Goal: Find specific page/section: Find specific page/section

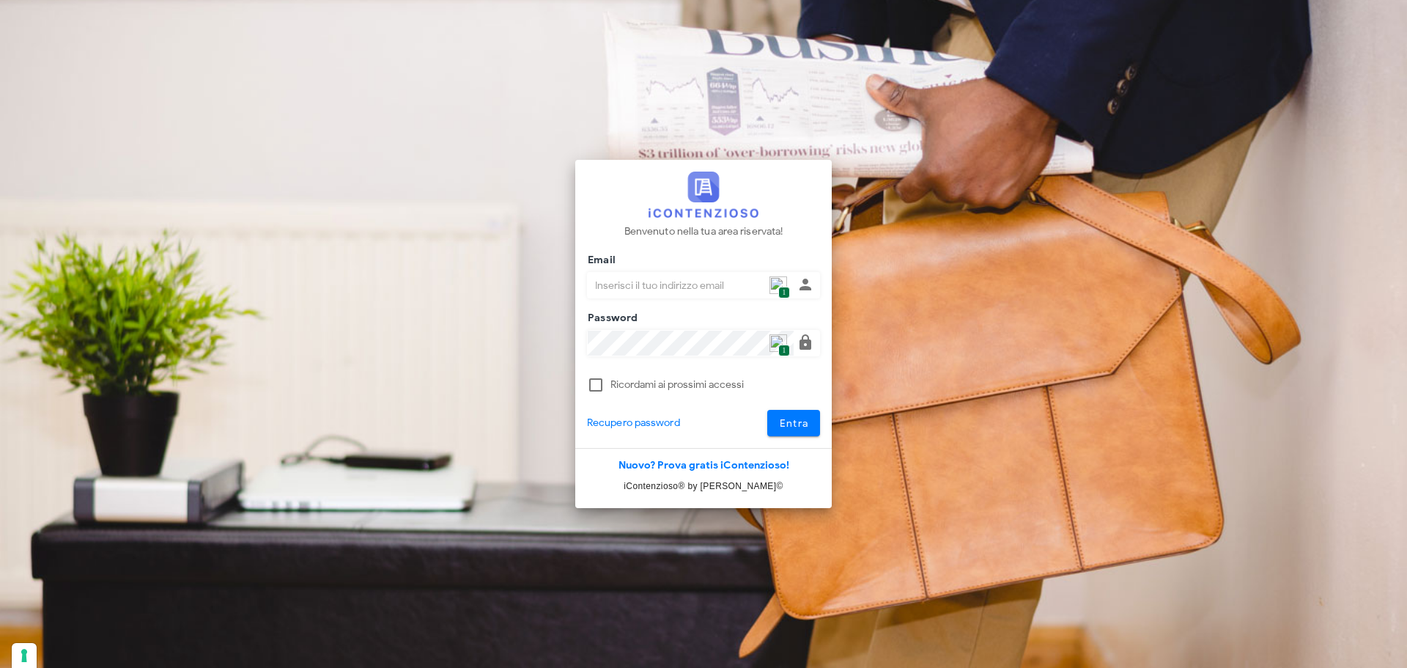
click at [772, 279] on img at bounding box center [779, 285] width 18 height 18
type input "[PERSON_NAME][EMAIL_ADDRESS][DOMAIN_NAME]"
click at [783, 406] on div at bounding box center [703, 404] width 233 height 10
click at [789, 421] on span "Entra" at bounding box center [794, 423] width 30 height 12
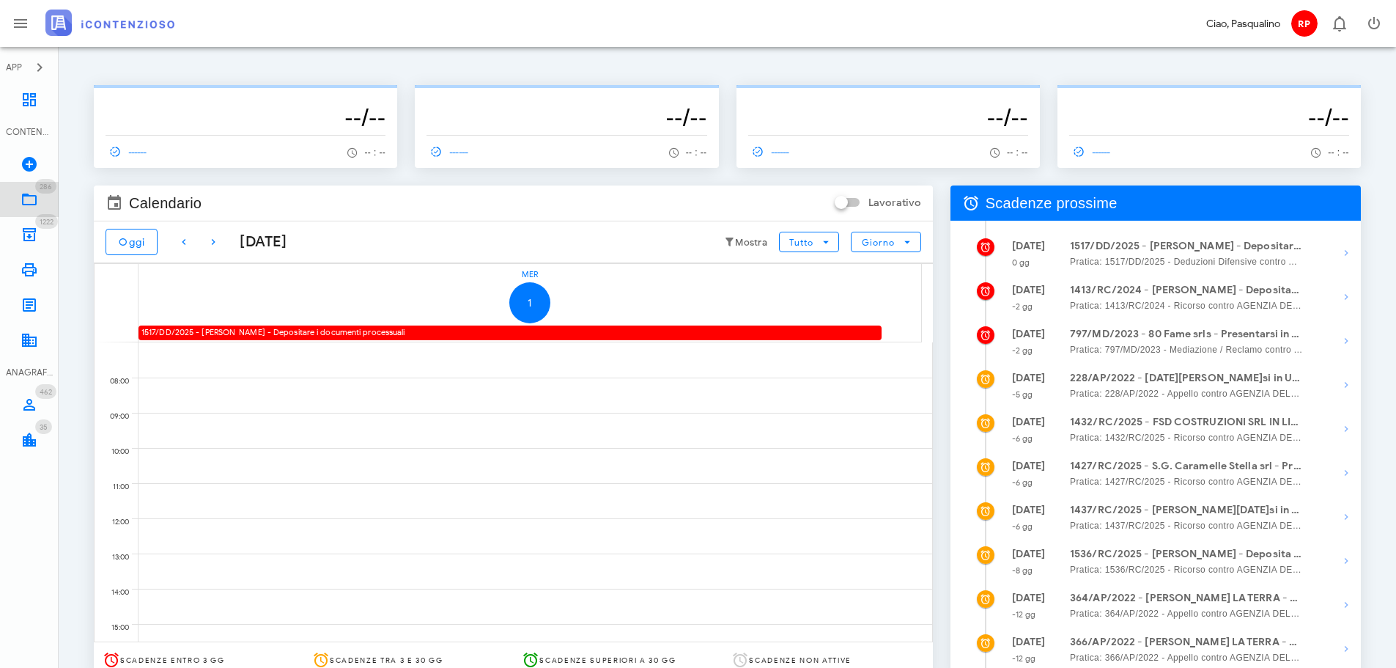
click at [31, 202] on icon at bounding box center [30, 200] width 18 height 18
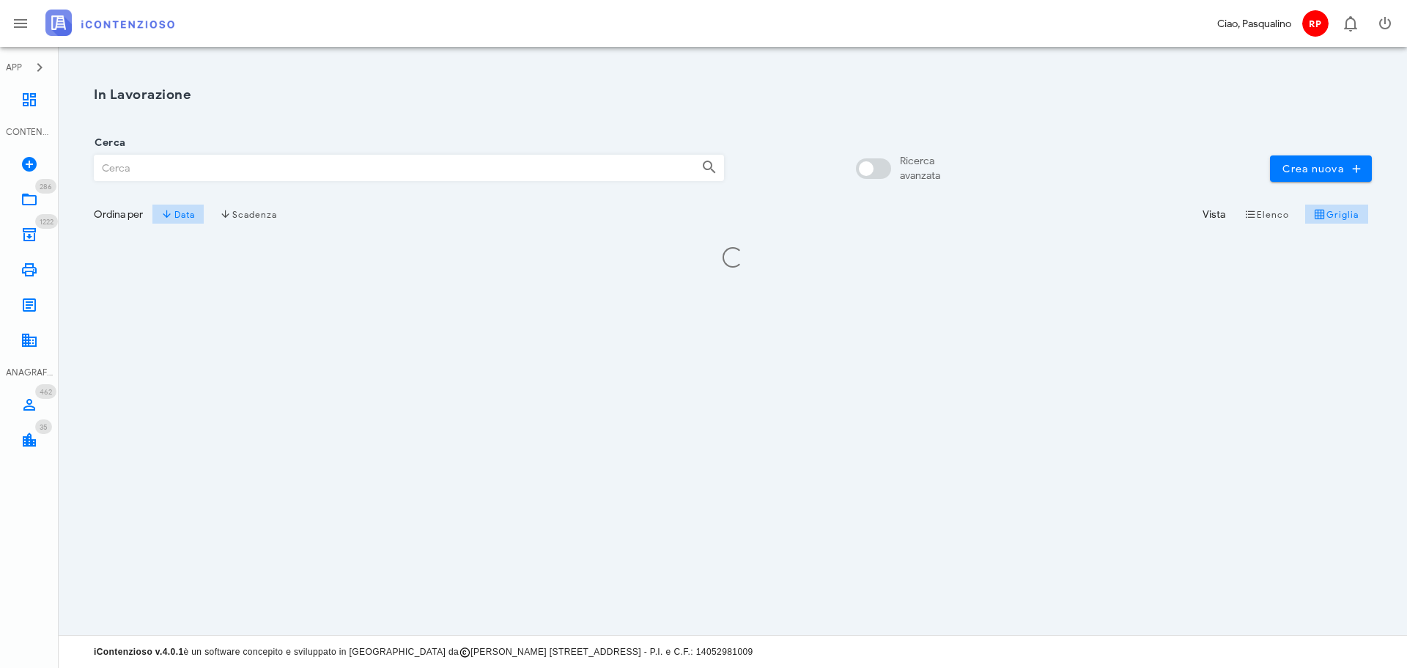
click at [403, 166] on input "Cerca" at bounding box center [392, 167] width 595 height 25
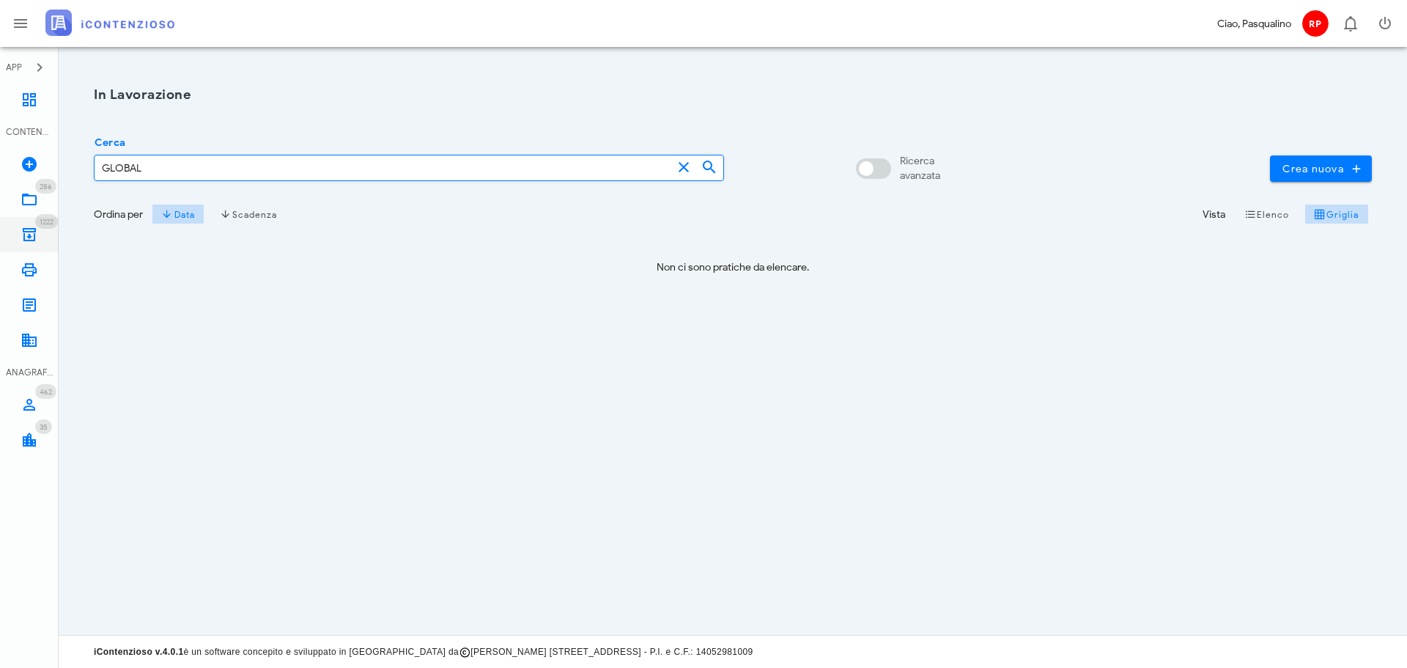
type input "GLOBAL"
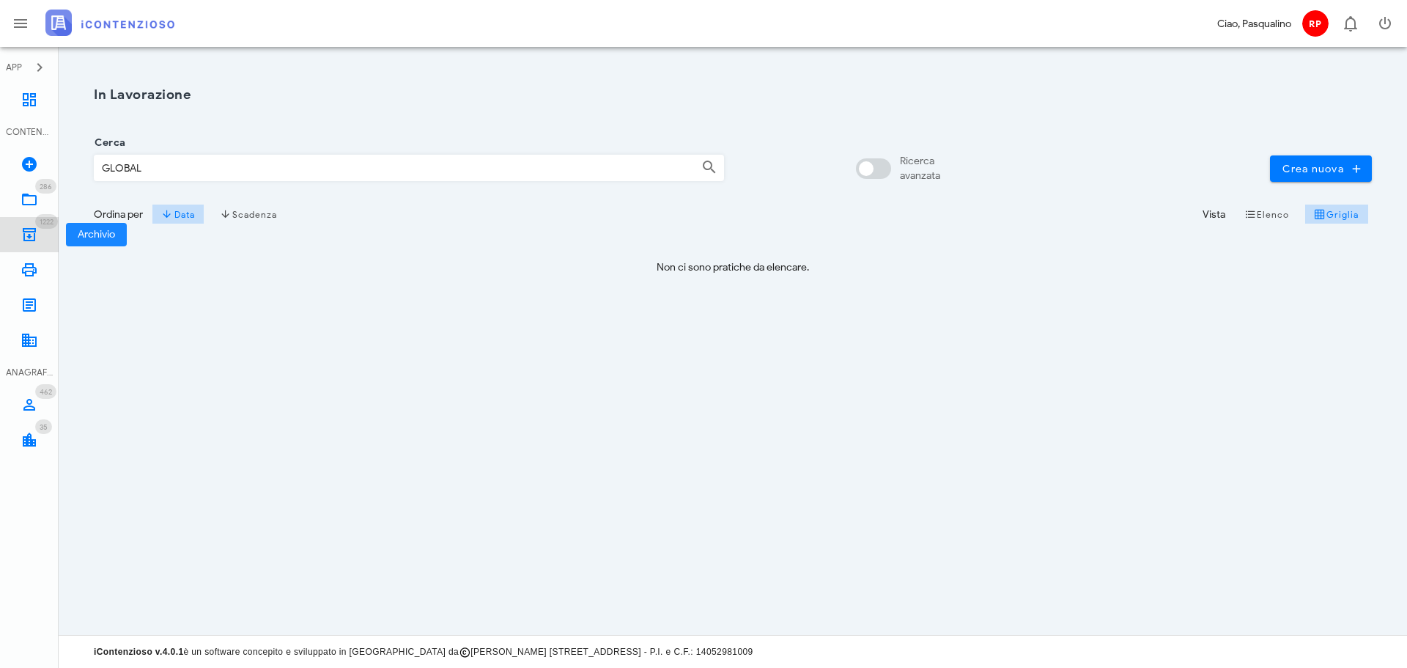
click at [48, 230] on link "1222 Archivio 1222" at bounding box center [29, 234] width 59 height 35
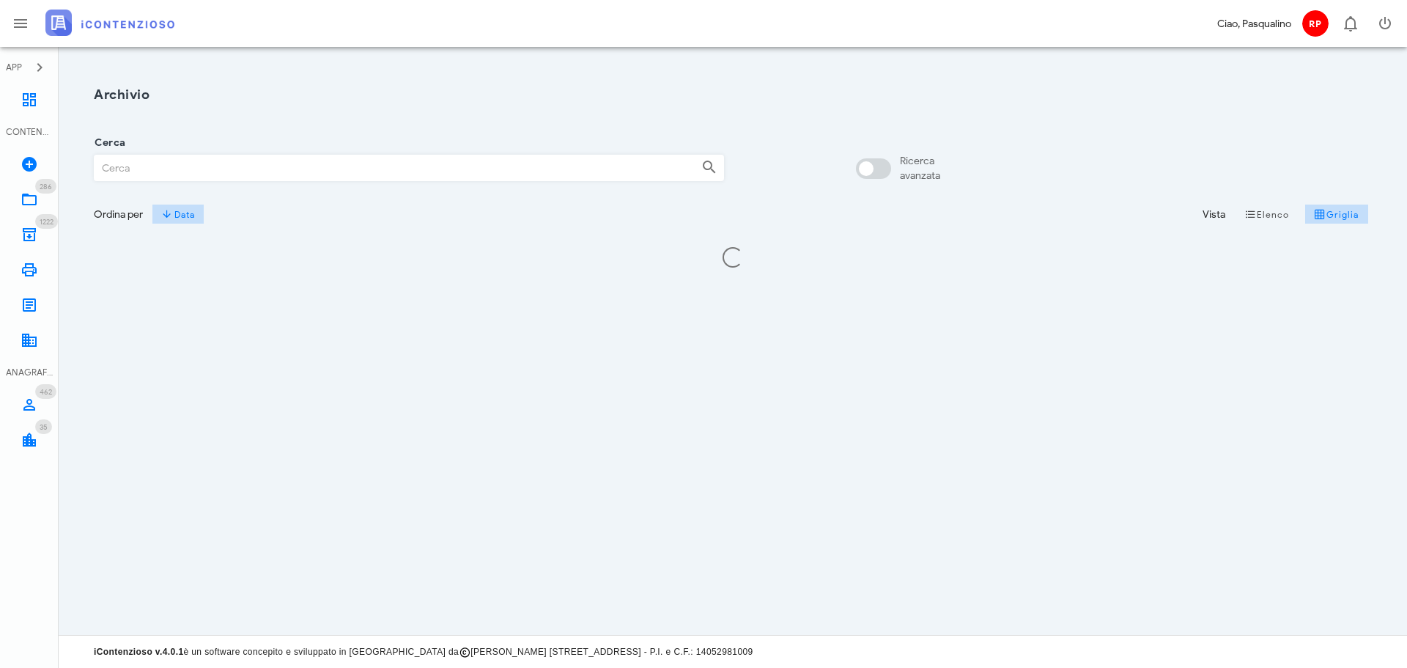
click at [268, 169] on input "Cerca" at bounding box center [392, 167] width 595 height 25
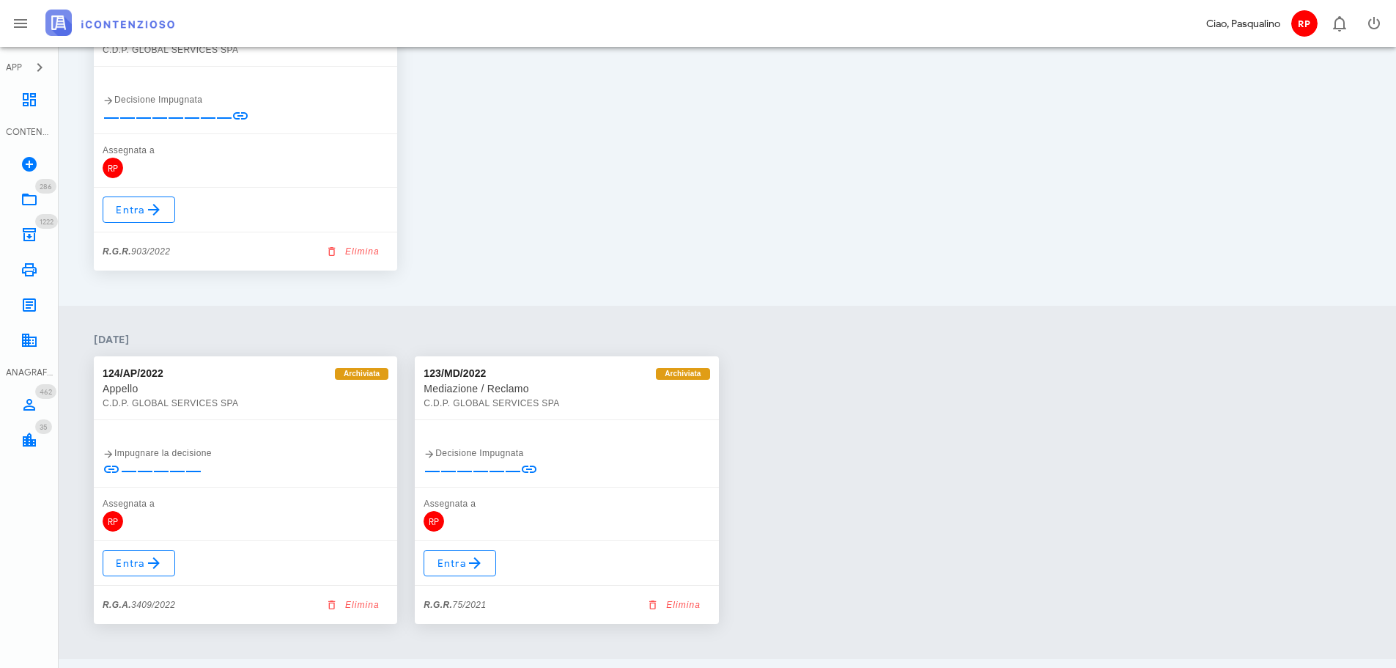
scroll to position [2419, 0]
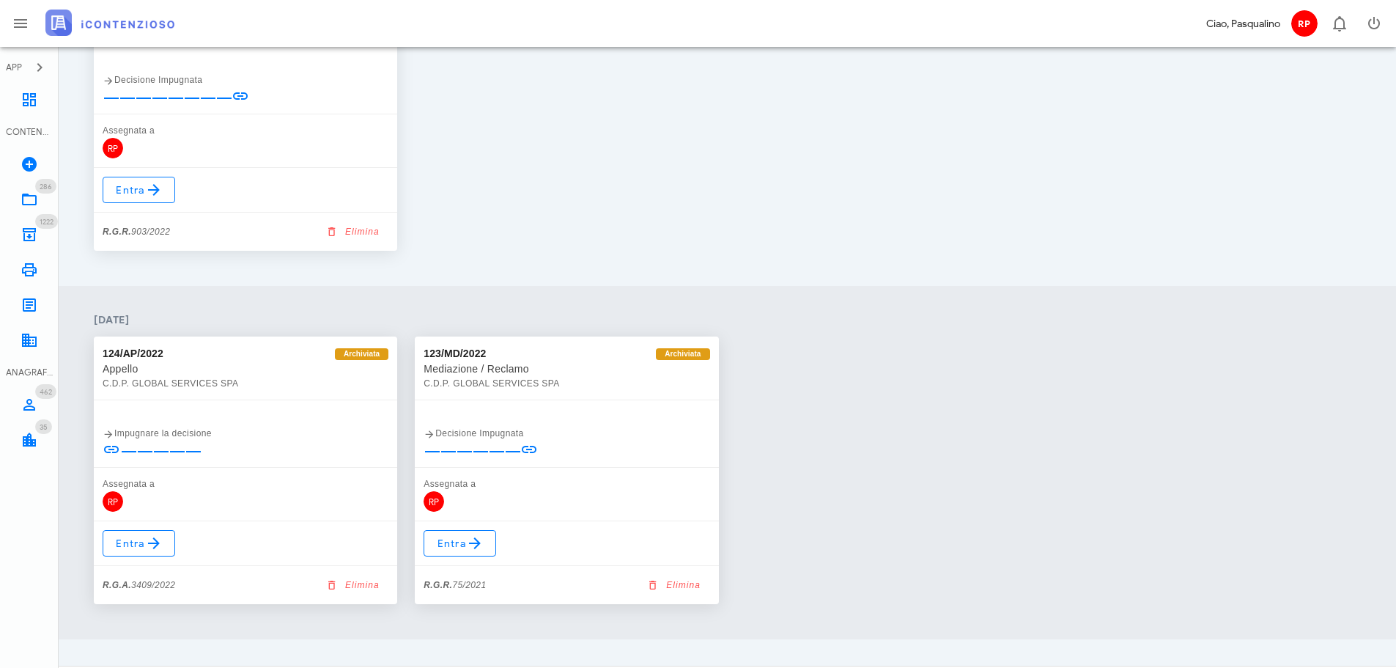
type input "GLOBAL"
click at [243, 387] on div "C.D.P. GLOBAL SERVICES SPA" at bounding box center [246, 383] width 286 height 15
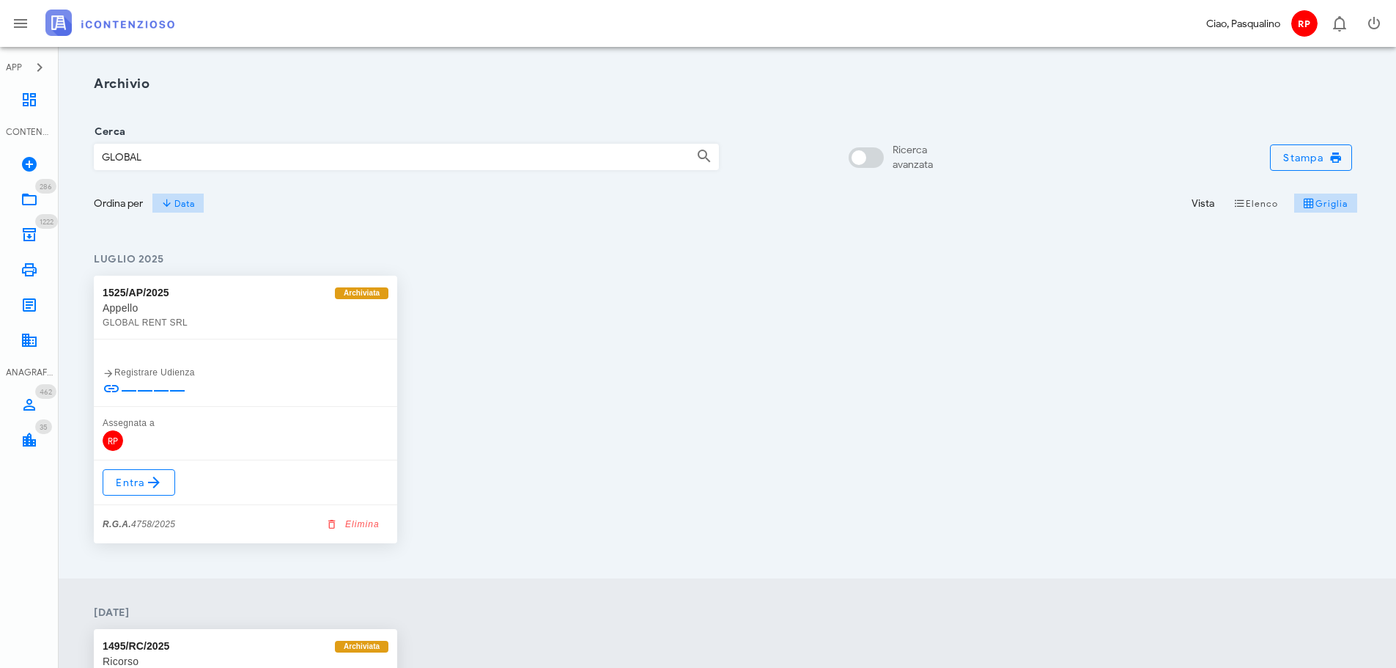
scroll to position [0, 0]
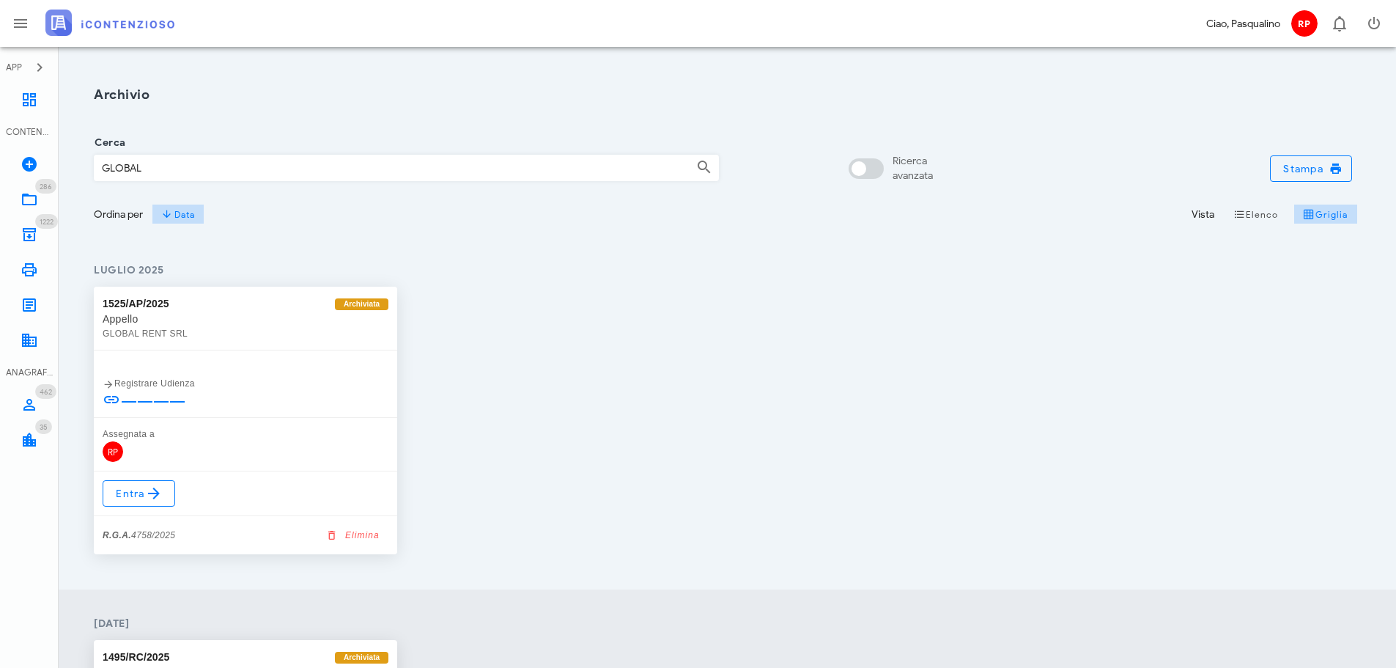
click at [634, 366] on div "1525/AP/2025 Archiviata Appello GLOBAL RENT SRL Registrare Udienza Assegnata a …" at bounding box center [727, 420] width 1285 height 285
